Goal: Navigation & Orientation: Find specific page/section

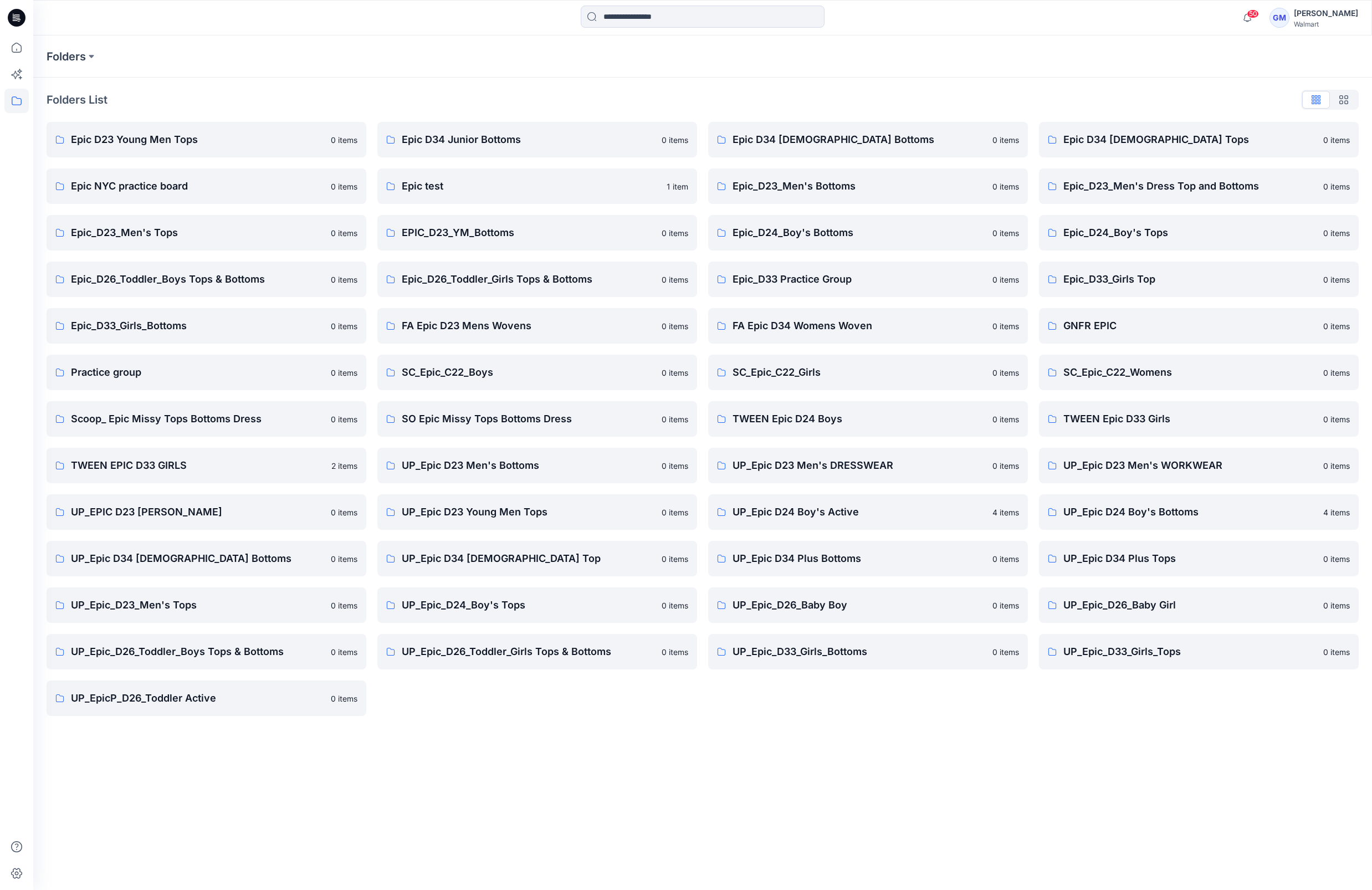
drag, startPoint x: 528, startPoint y: 793, endPoint x: 535, endPoint y: 786, distance: 9.9
click at [528, 792] on div "Folders Folders List Epic D23 Young Men Tops 0 items Epic NYC practice board 0 …" at bounding box center [703, 463] width 1338 height 855
click at [256, 574] on link "UP_Epic D34 Ladies Bottoms 0 items" at bounding box center [206, 558] width 319 height 35
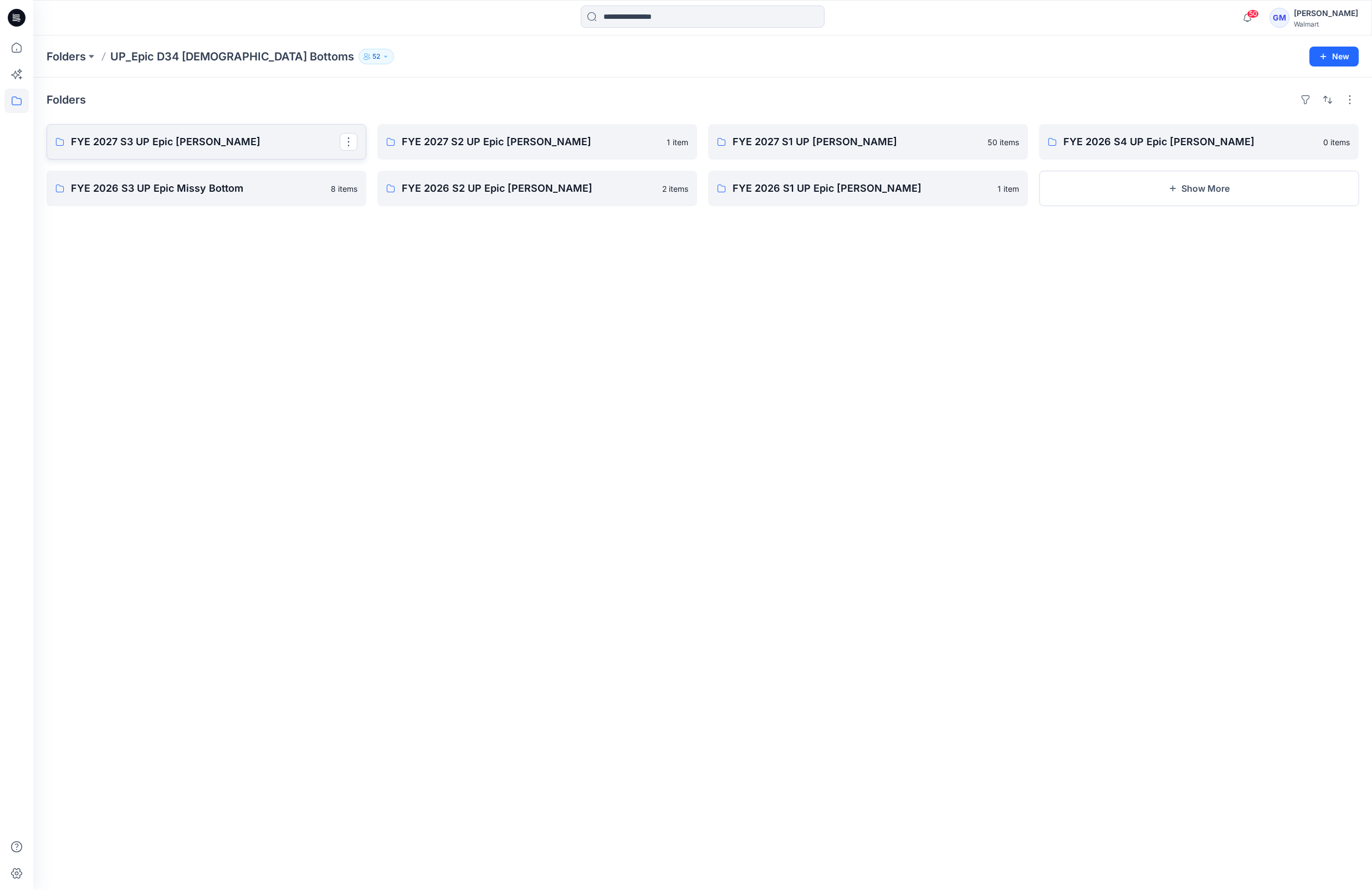
click at [235, 145] on p "FYE 2027 S3 UP Epic Missy Bottoms" at bounding box center [205, 141] width 269 height 15
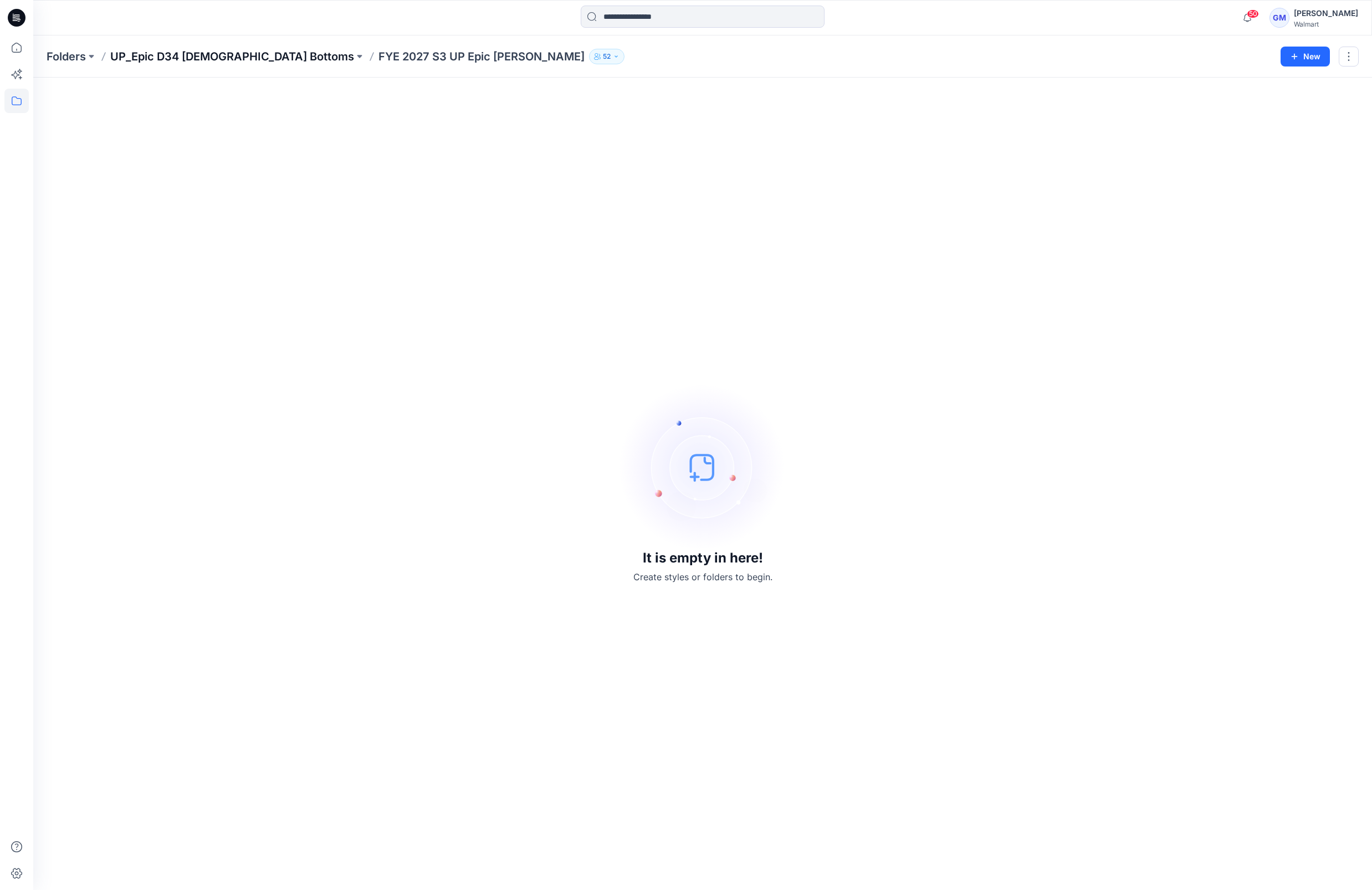
click at [158, 55] on p "UP_Epic D34 Ladies Bottoms" at bounding box center [232, 56] width 244 height 15
